Goal: Transaction & Acquisition: Complete application form

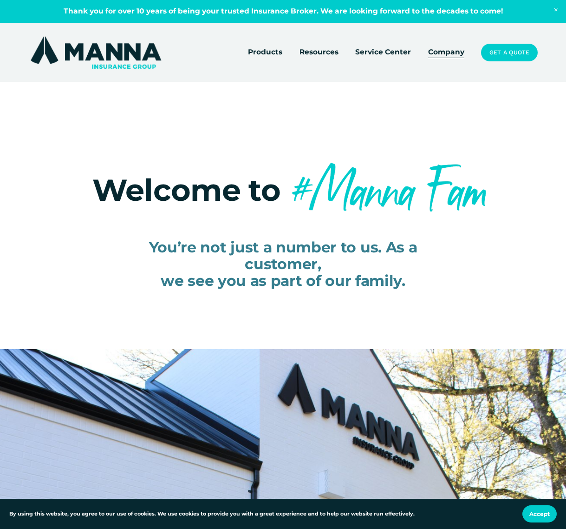
click at [511, 49] on link "Get a Quote" at bounding box center [509, 53] width 57 height 18
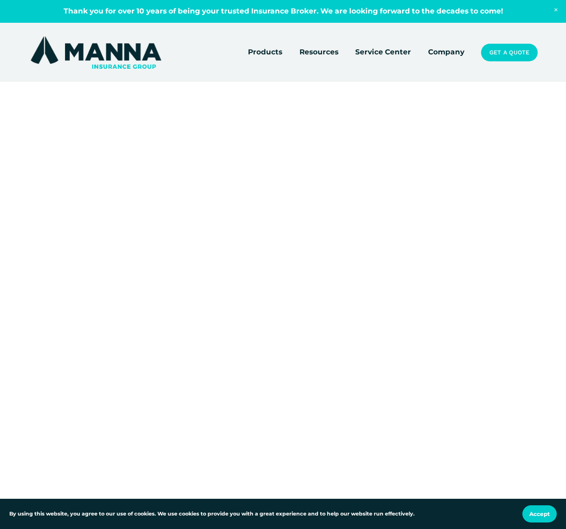
drag, startPoint x: 111, startPoint y: 300, endPoint x: 122, endPoint y: 304, distance: 11.3
click at [111, 300] on div at bounding box center [283, 385] width 566 height 533
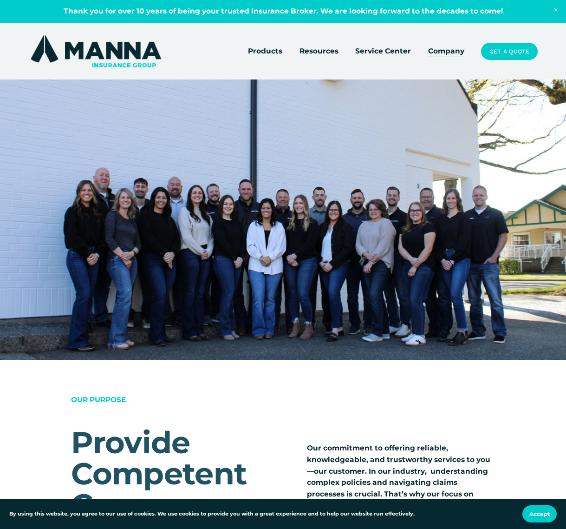
scroll to position [186, 0]
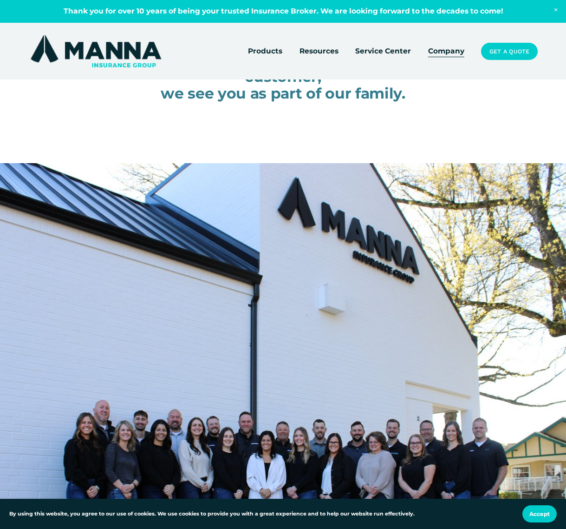
click at [507, 52] on link "Get a Quote" at bounding box center [509, 52] width 57 height 18
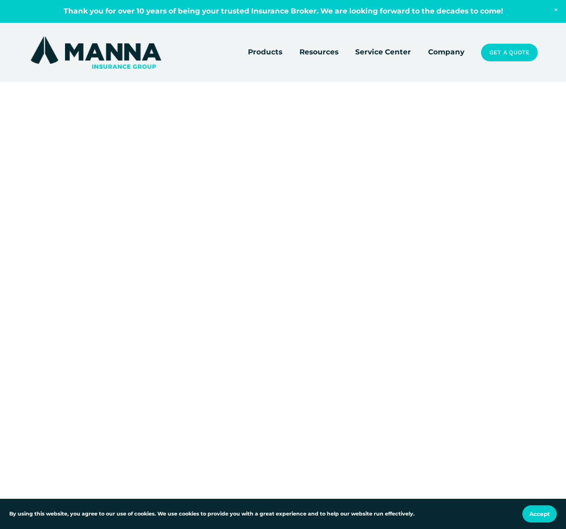
click at [500, 374] on div at bounding box center [283, 385] width 566 height 533
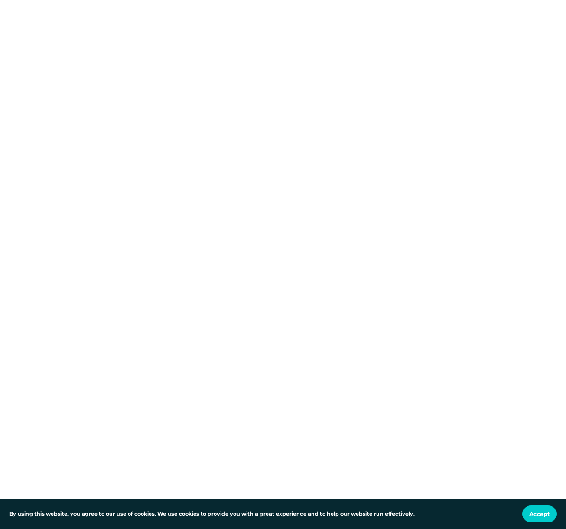
scroll to position [118, 0]
